Goal: Task Accomplishment & Management: Use online tool/utility

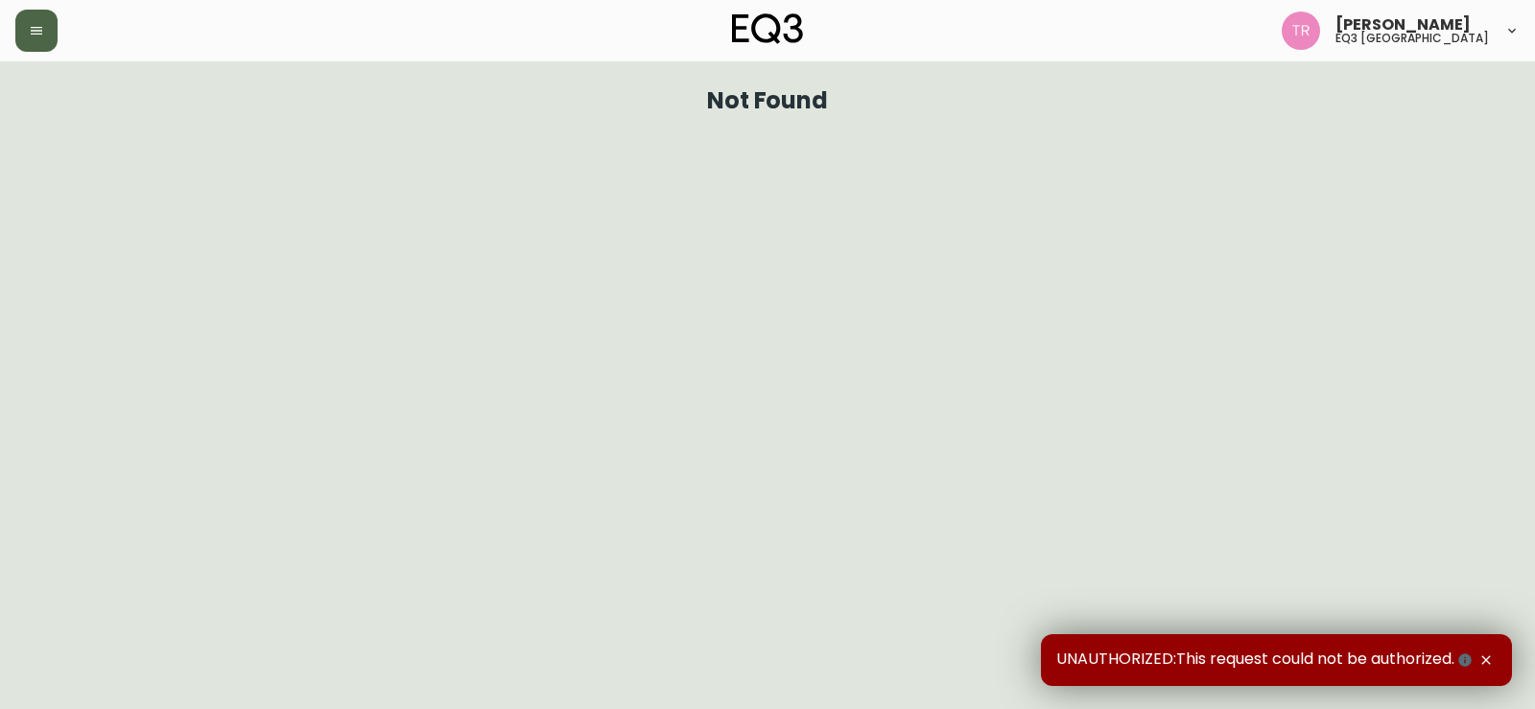
click at [37, 28] on icon "button" at bounding box center [36, 30] width 15 height 15
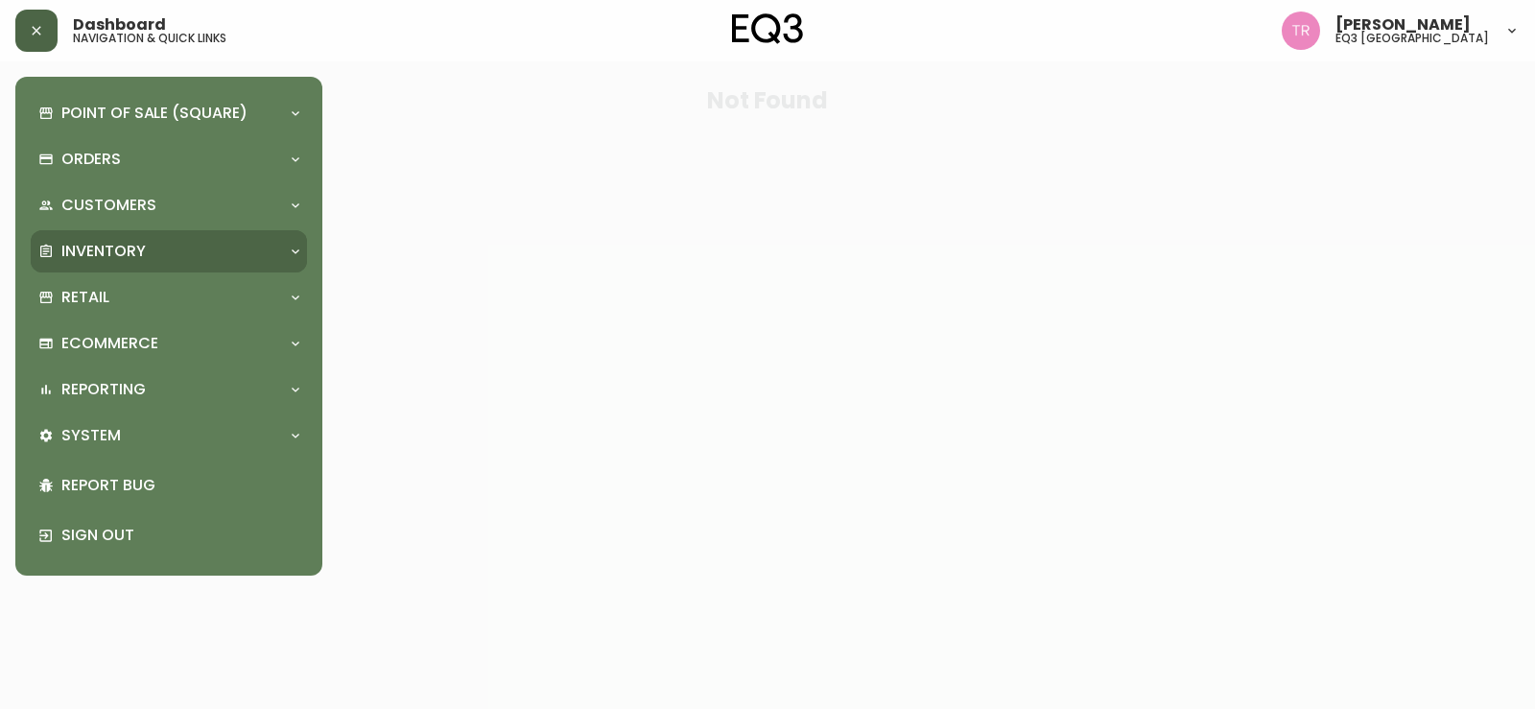
click at [110, 255] on p "Inventory" at bounding box center [103, 251] width 84 height 21
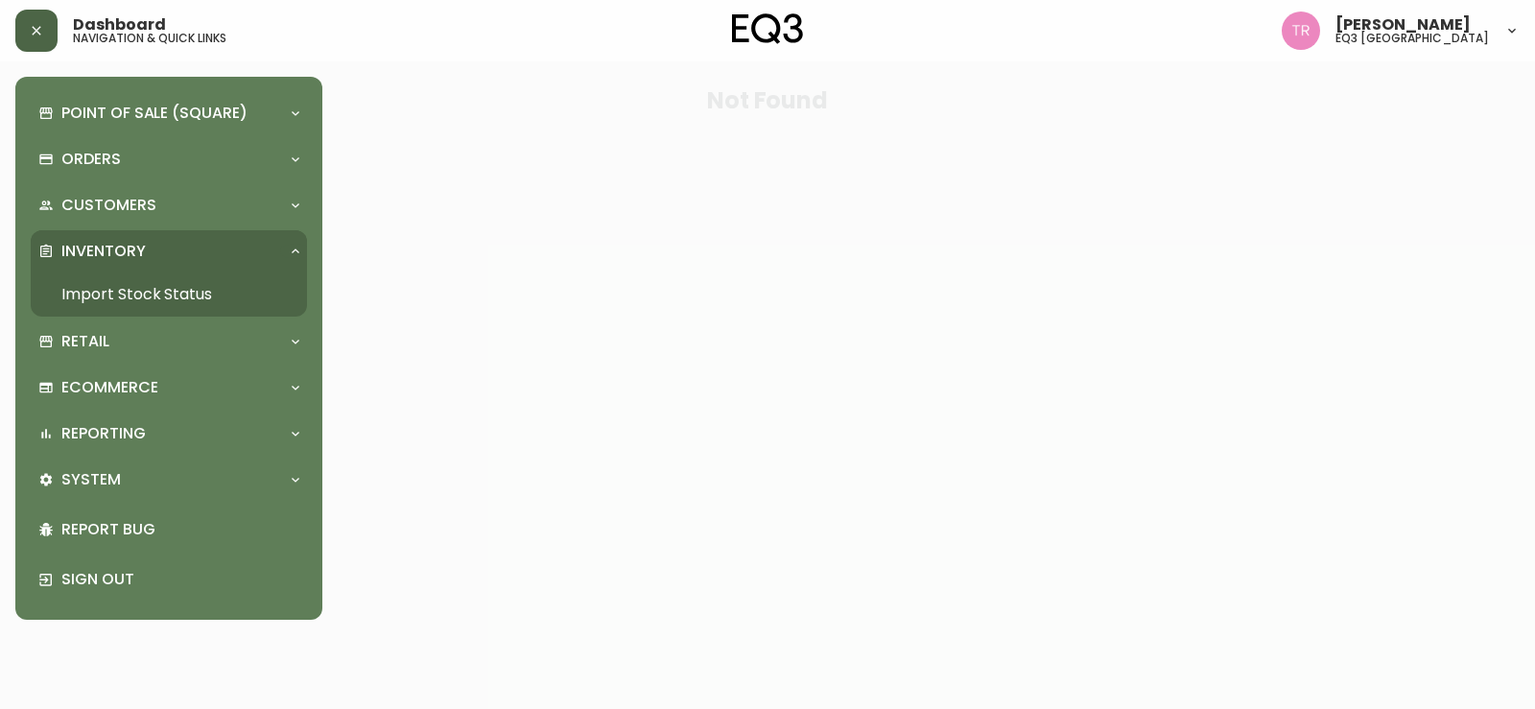
click at [161, 296] on link "Import Stock Status" at bounding box center [169, 294] width 276 height 44
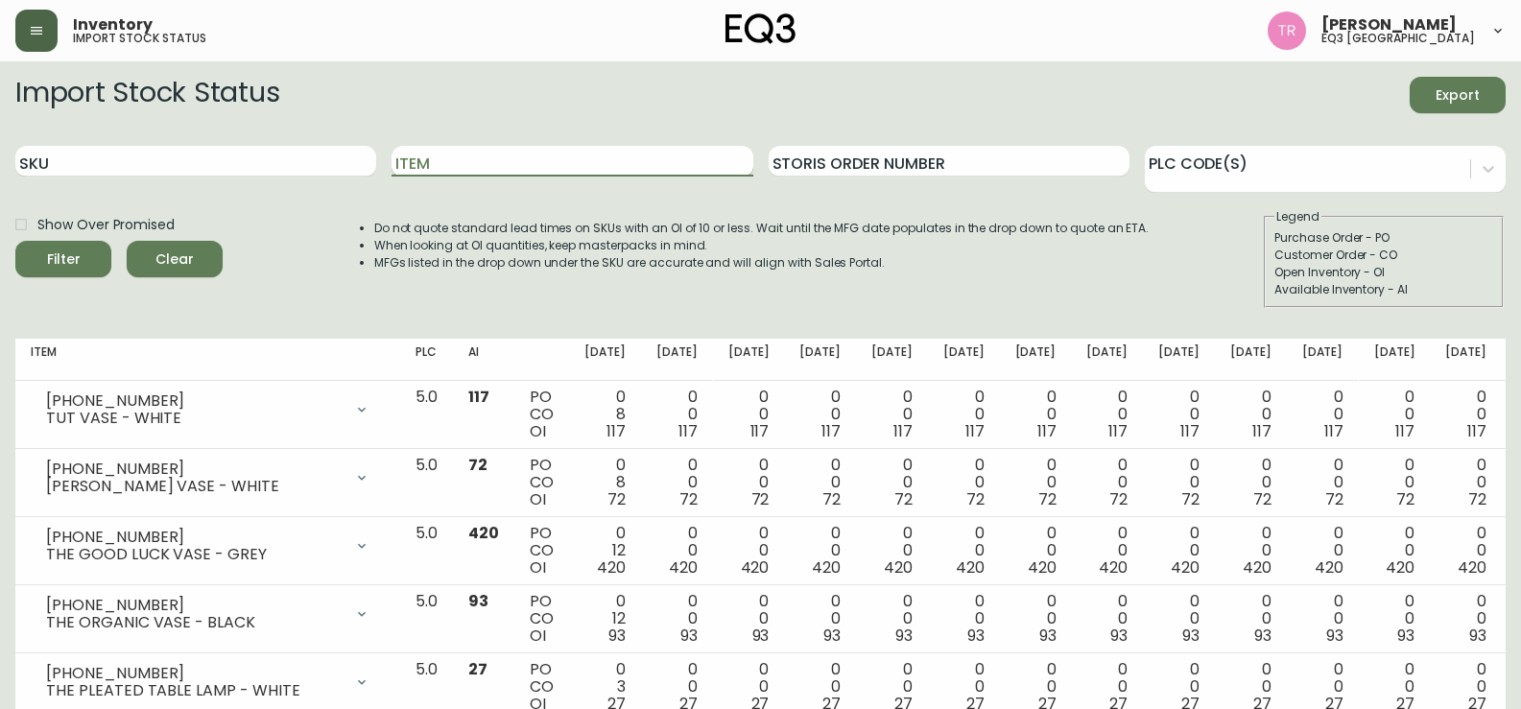
click at [557, 160] on input "Item" at bounding box center [571, 161] width 361 height 31
type input "[PERSON_NAME]"
click at [73, 263] on div "Filter" at bounding box center [64, 260] width 34 height 24
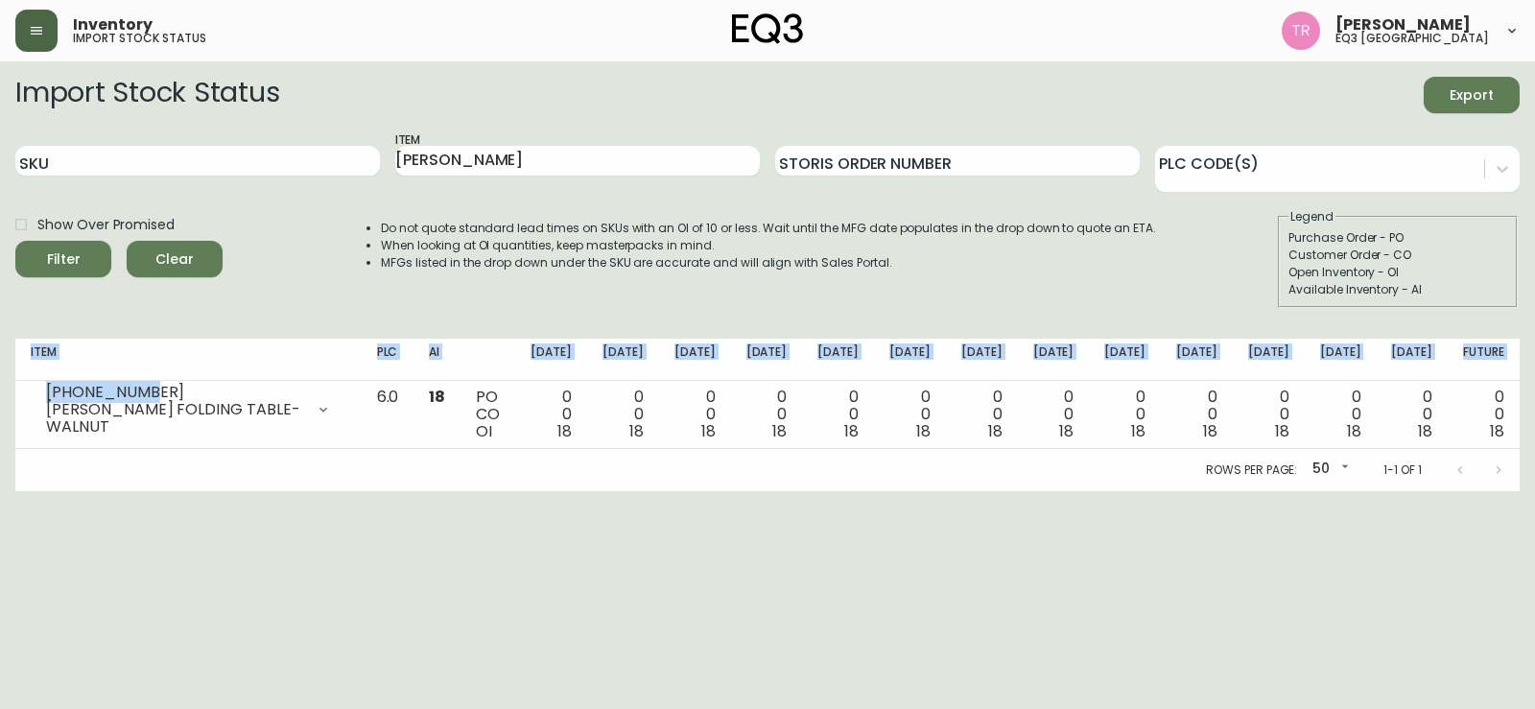
drag, startPoint x: 190, startPoint y: 394, endPoint x: 0, endPoint y: 390, distance: 190.0
click at [0, 390] on main "Import Stock Status Export SKU Item [PERSON_NAME] Storis Order Number PLC Code(…" at bounding box center [767, 276] width 1535 height 430
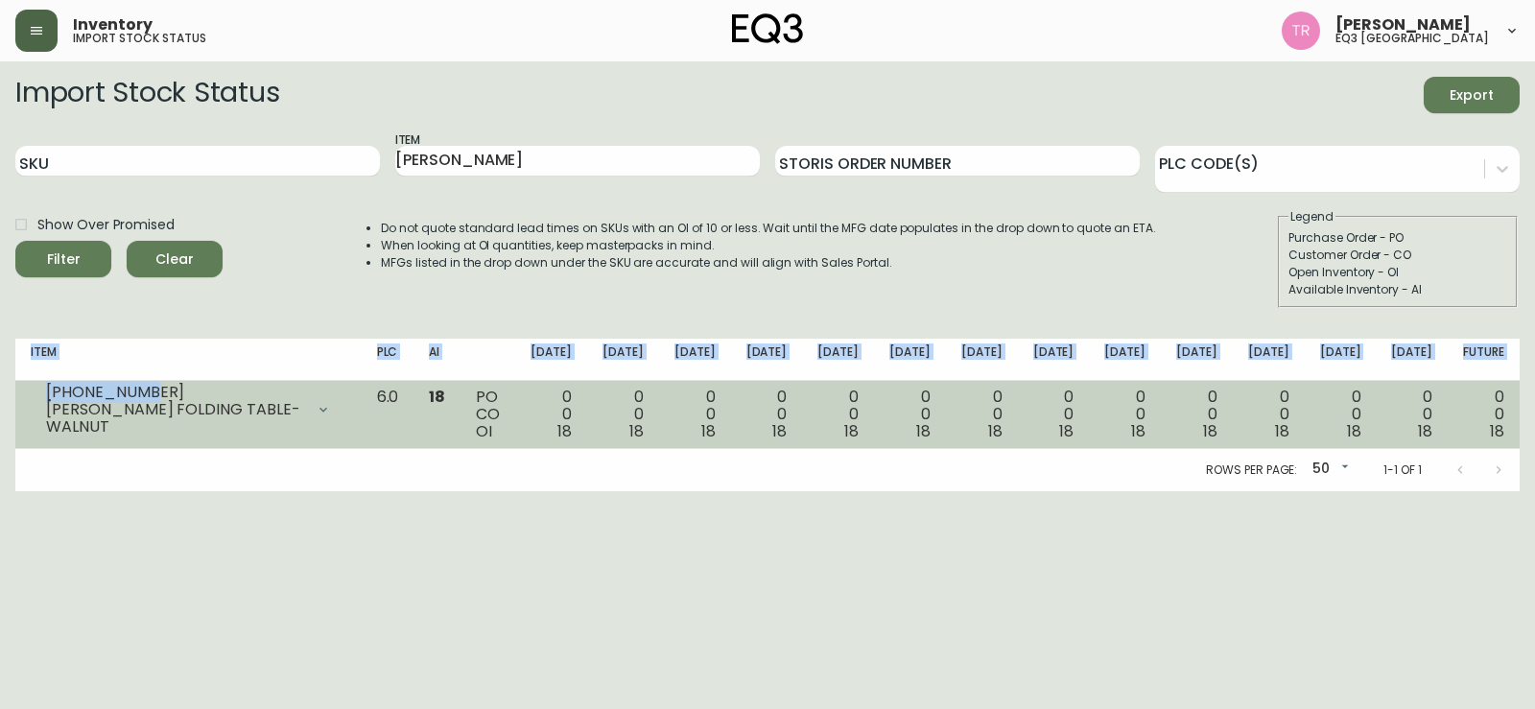
click at [166, 395] on div "[PHONE_NUMBER]" at bounding box center [175, 392] width 258 height 17
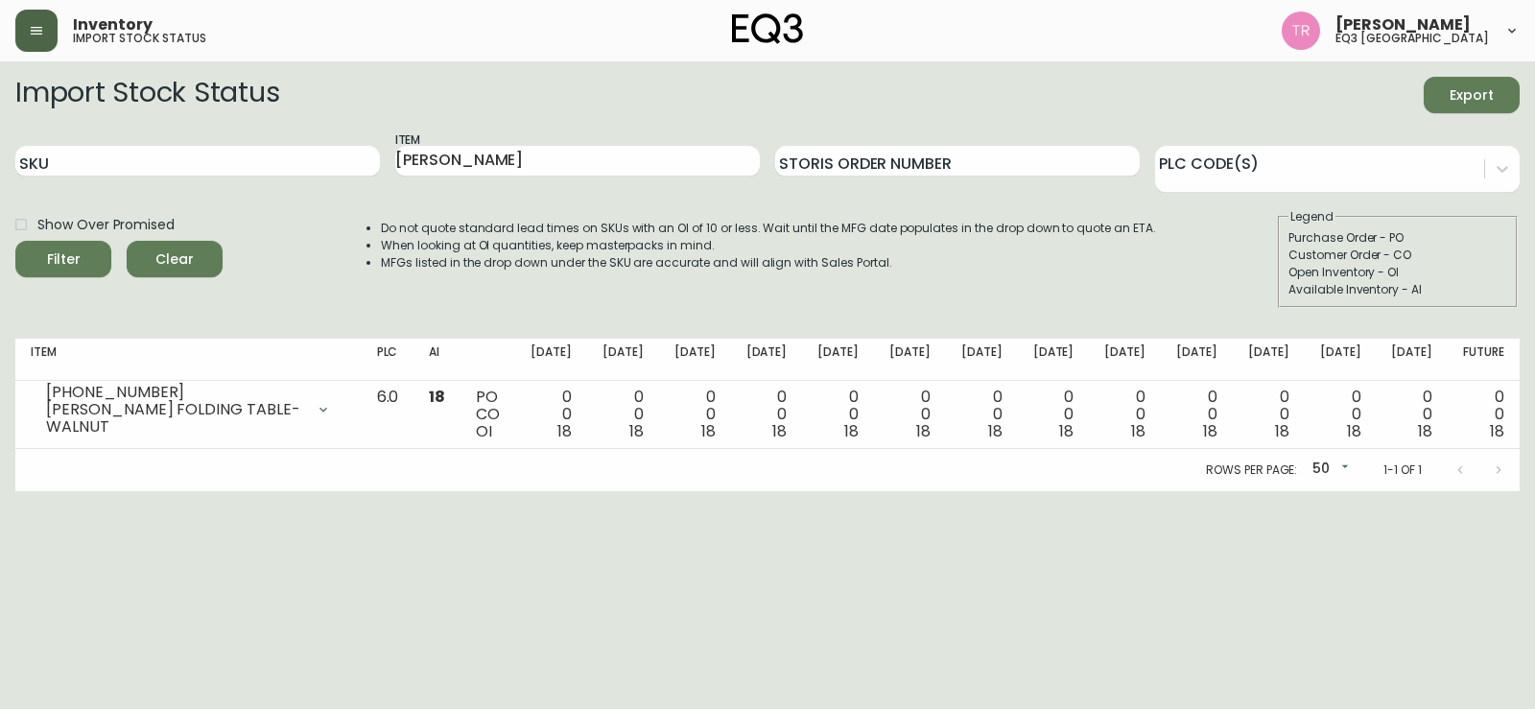
click at [201, 491] on html "Inventory import stock status [PERSON_NAME] eq3 [GEOGRAPHIC_DATA] Import Stock …" at bounding box center [767, 245] width 1535 height 491
